Goal: Use online tool/utility: Utilize a website feature to perform a specific function

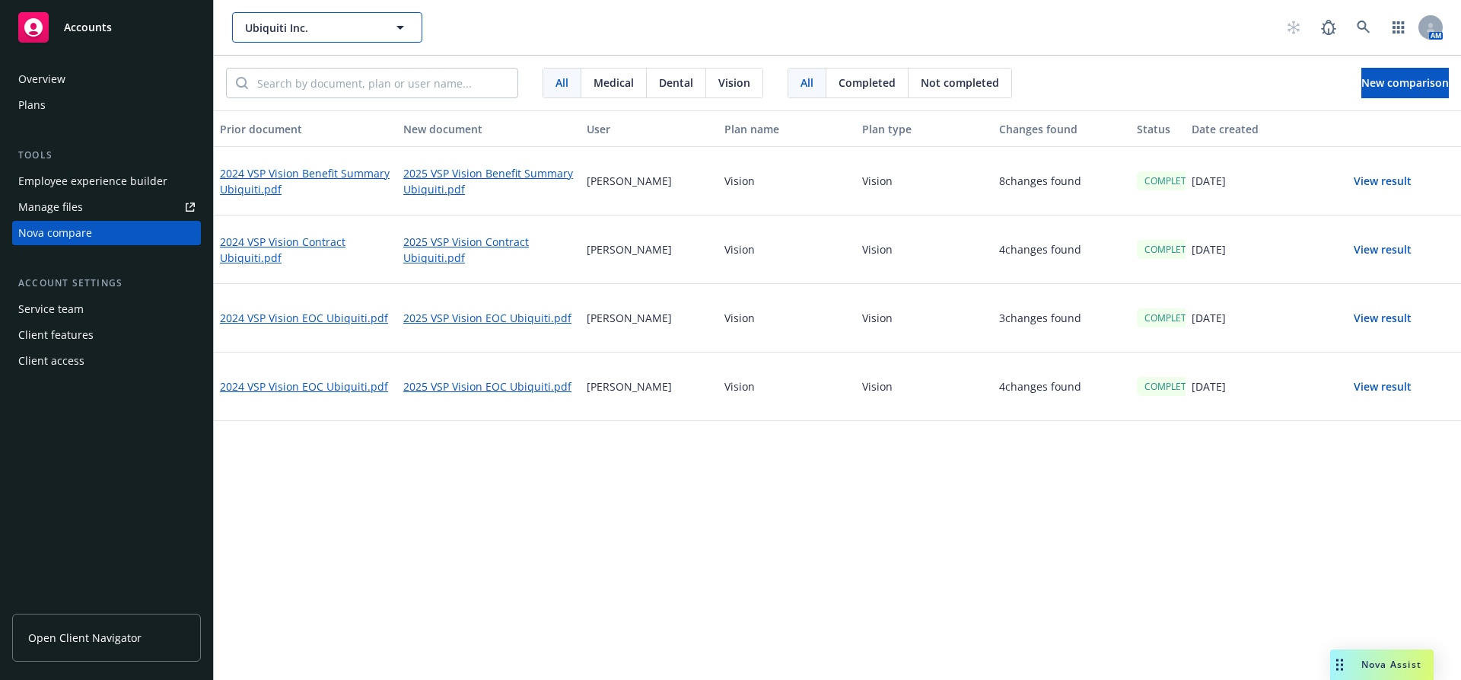
click at [355, 32] on span "Ubiquiti Inc." at bounding box center [311, 28] width 132 height 16
click at [355, 32] on input at bounding box center [324, 28] width 134 height 16
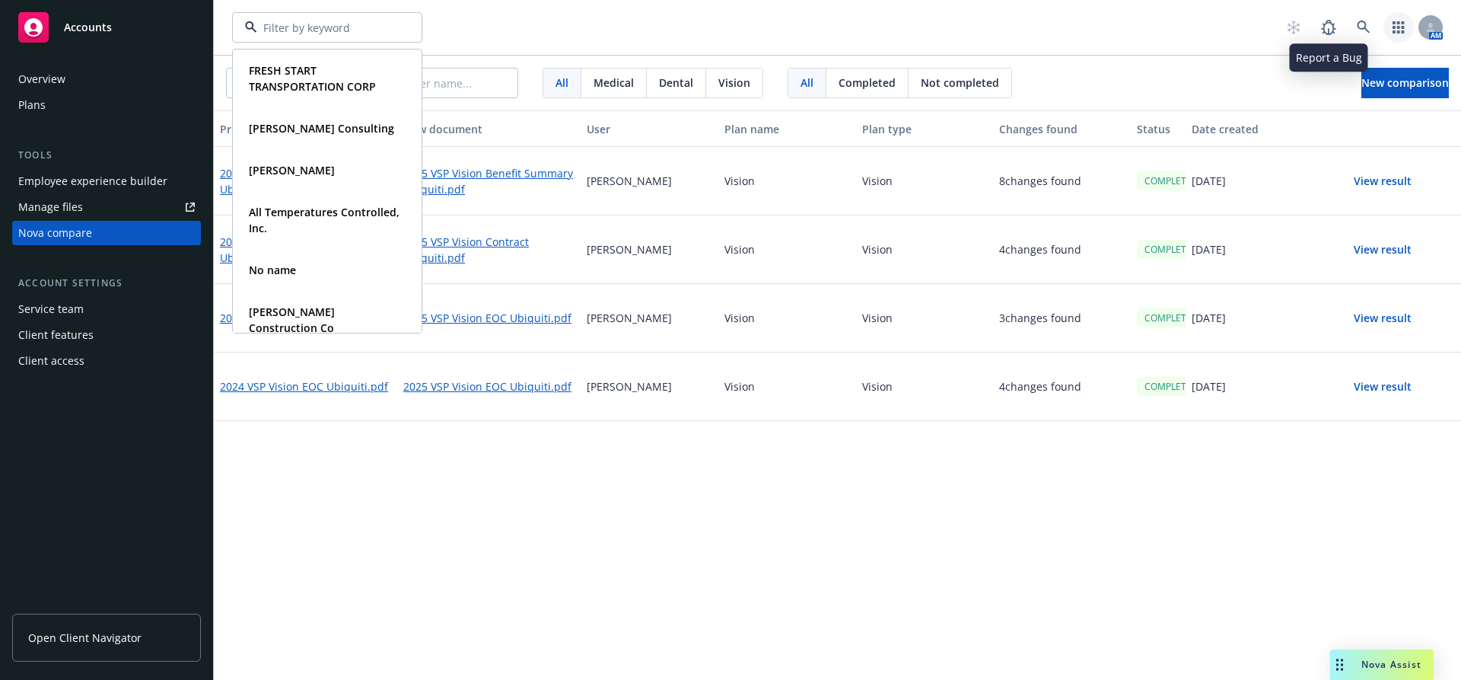
click at [1383, 26] on link "button" at bounding box center [1398, 27] width 30 height 30
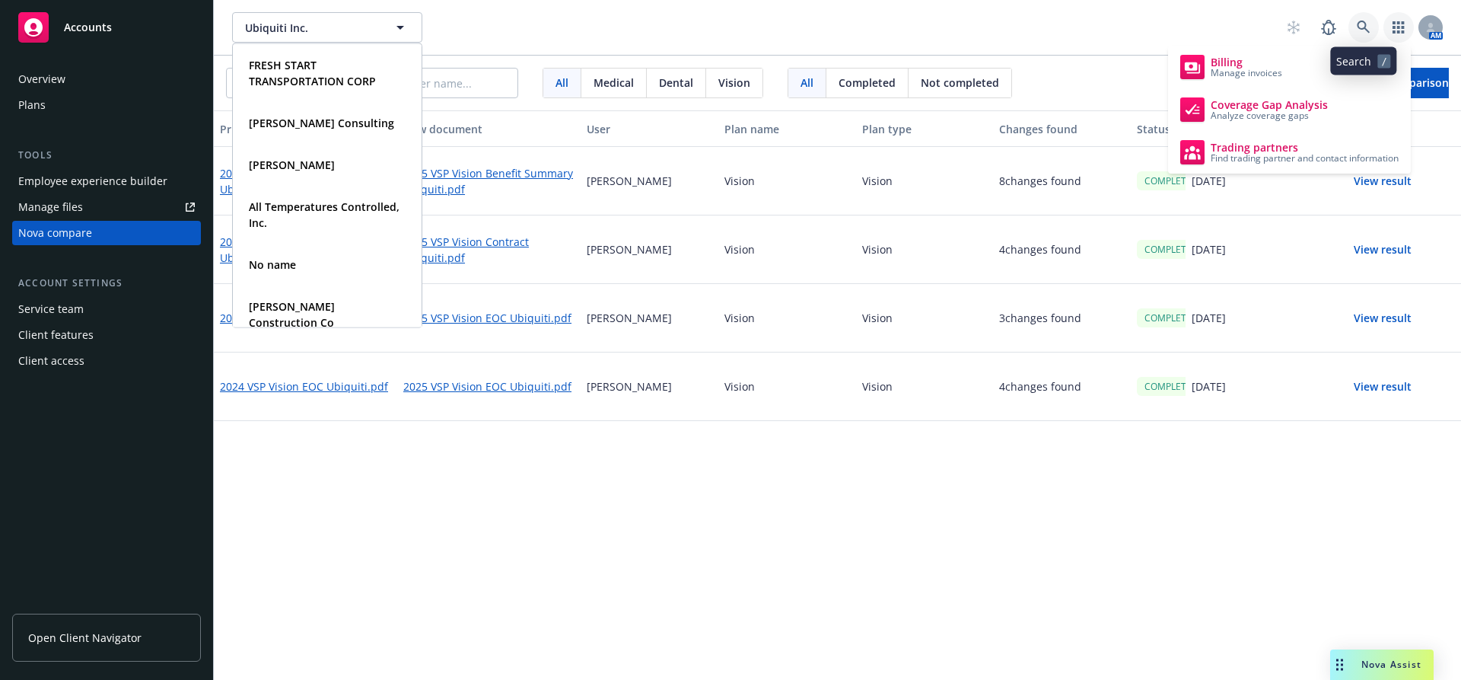
click at [1372, 26] on link at bounding box center [1363, 27] width 30 height 30
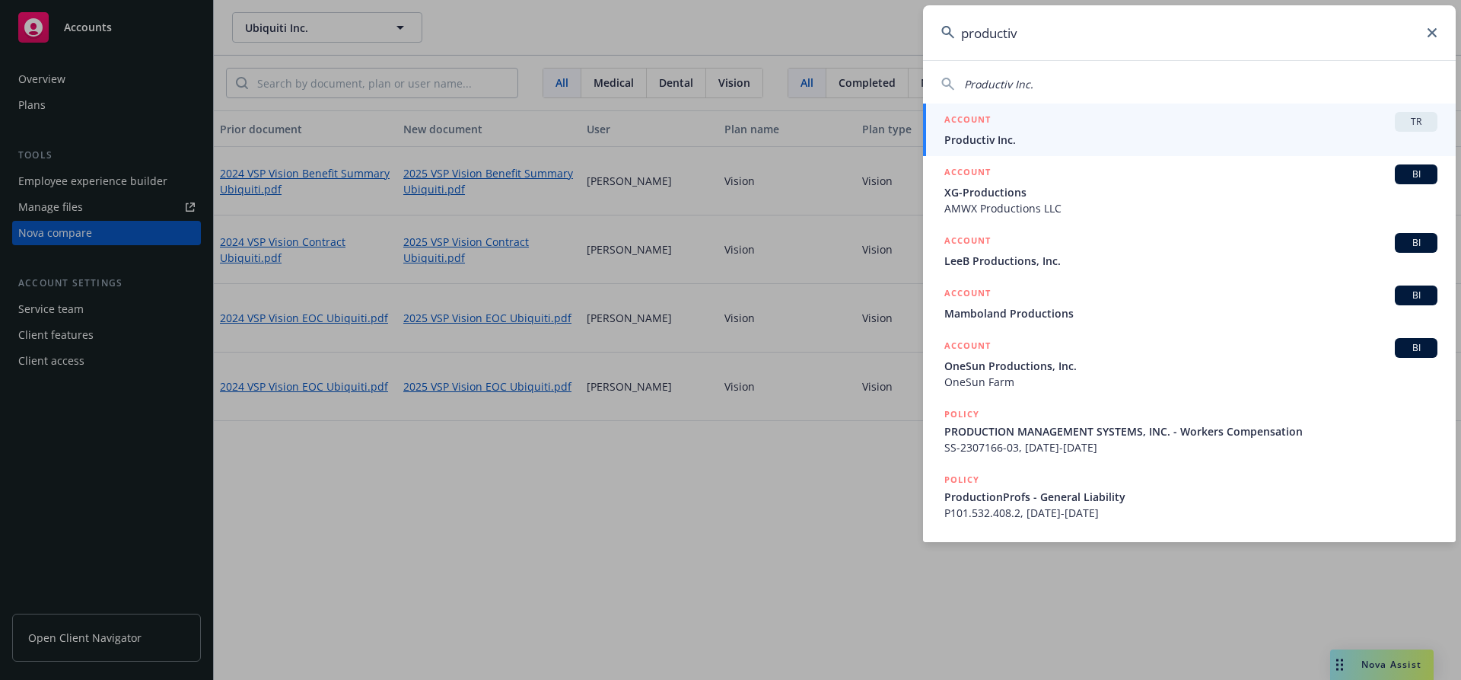
type input "productiv"
click at [1094, 133] on span "Productiv Inc." at bounding box center [1190, 140] width 493 height 16
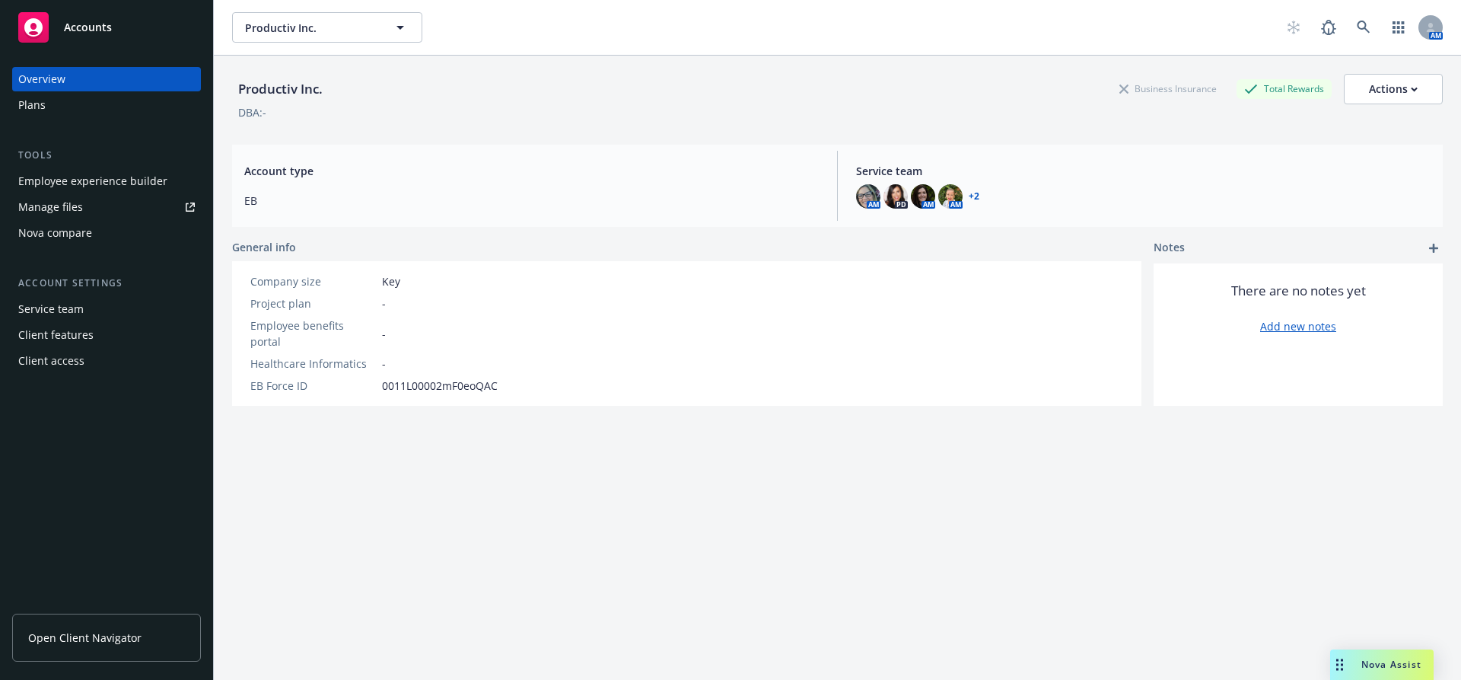
click at [75, 235] on div "Nova compare" at bounding box center [55, 233] width 74 height 24
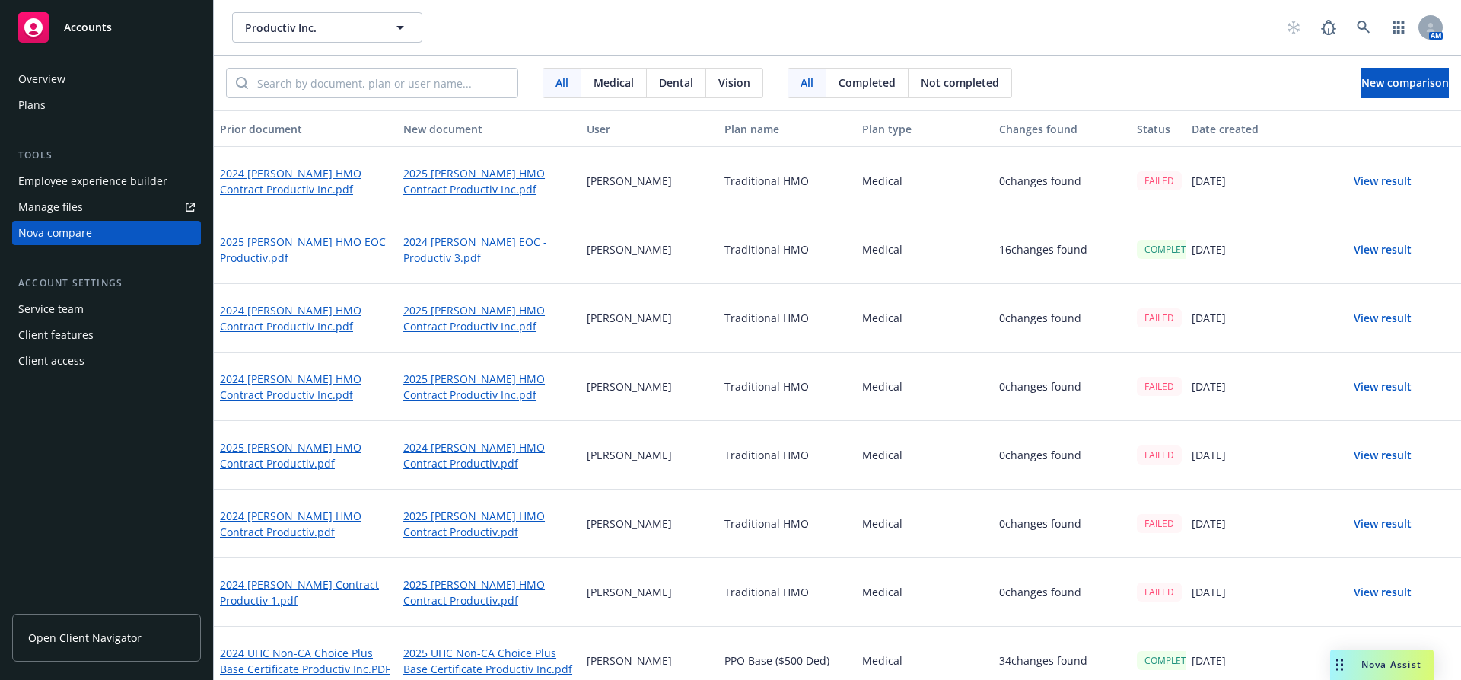
click at [1373, 247] on button "View result" at bounding box center [1382, 249] width 107 height 30
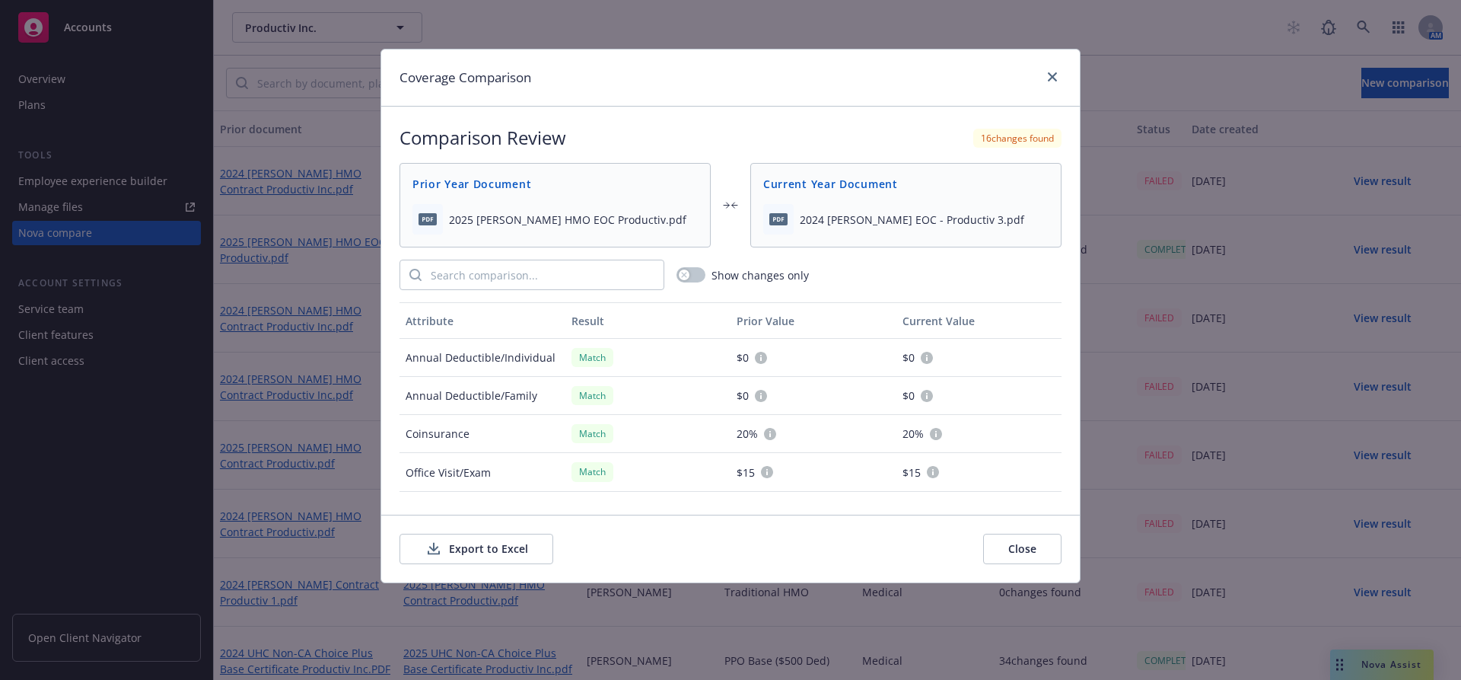
click at [499, 553] on button "Export to Excel" at bounding box center [476, 548] width 154 height 30
